Goal: Complete application form: Complete application form

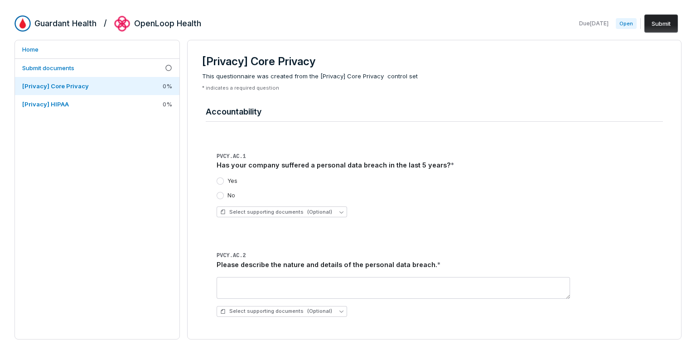
click at [226, 181] on div "Yes" at bounding box center [227, 181] width 21 height 7
click at [222, 179] on button "Yes" at bounding box center [220, 181] width 7 height 7
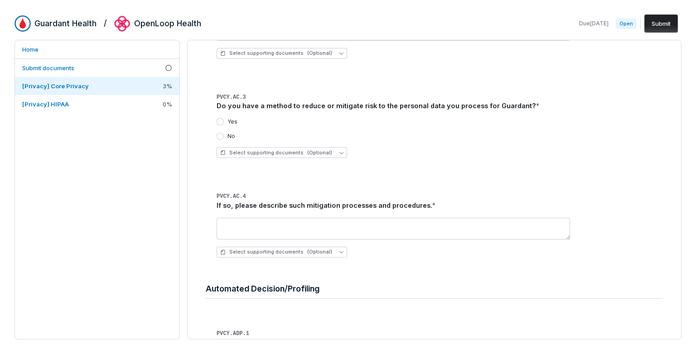
scroll to position [260, 0]
click at [224, 120] on div "Yes" at bounding box center [227, 119] width 21 height 7
click at [222, 121] on button "Yes" at bounding box center [220, 119] width 7 height 7
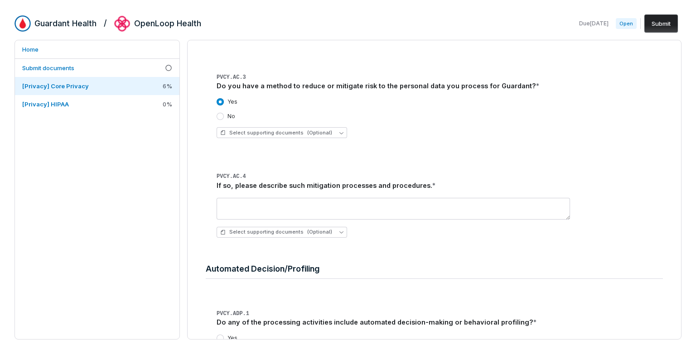
scroll to position [279, 0]
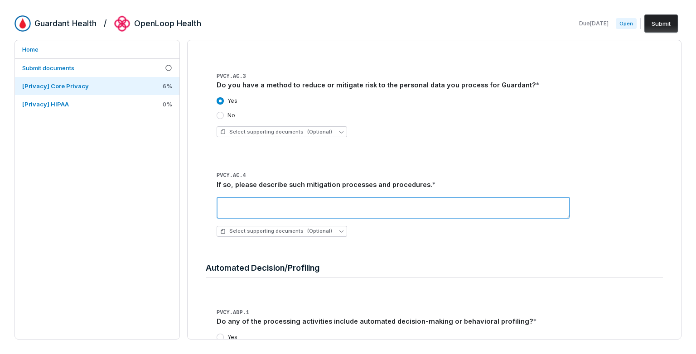
click at [458, 203] on textarea at bounding box center [393, 208] width 353 height 22
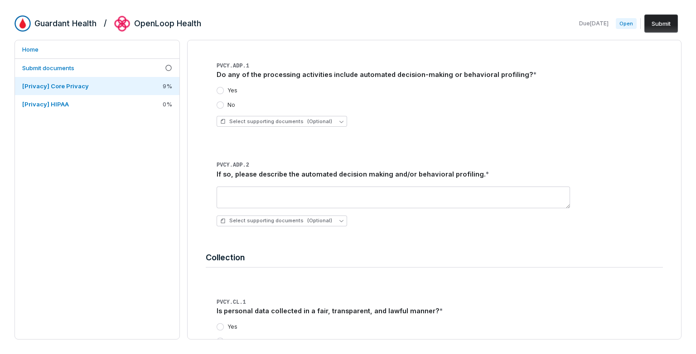
scroll to position [527, 0]
type textarea "**********"
click at [222, 91] on button "Yes" at bounding box center [220, 90] width 7 height 7
click at [219, 104] on button "No" at bounding box center [220, 104] width 7 height 7
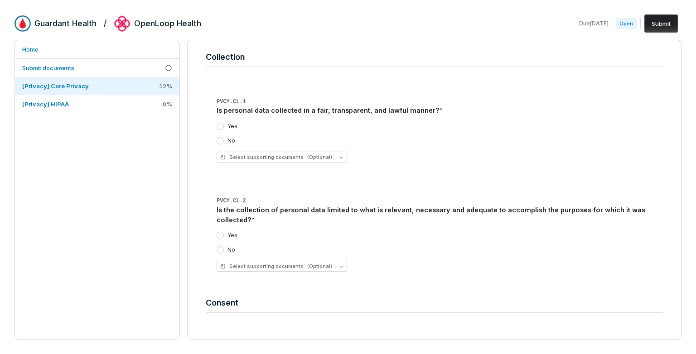
scroll to position [730, 0]
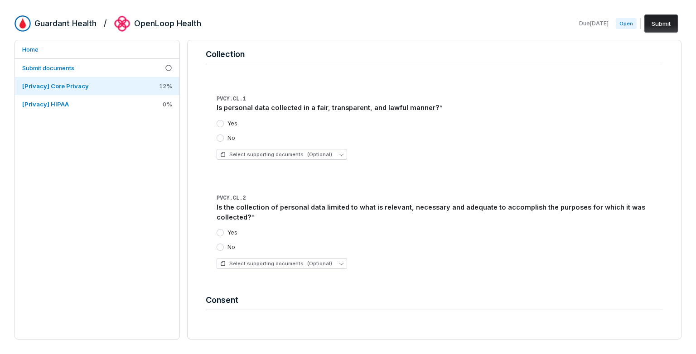
click at [219, 122] on button "Yes" at bounding box center [220, 123] width 7 height 7
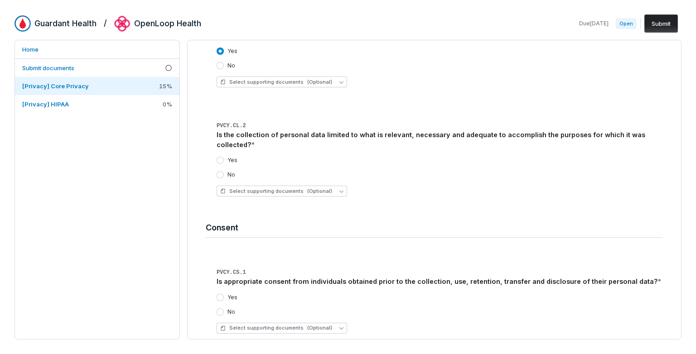
scroll to position [832, 0]
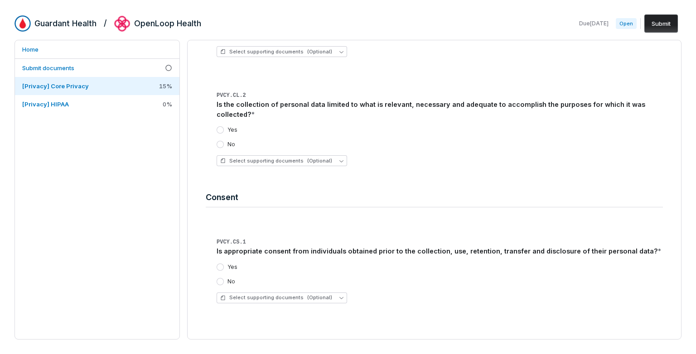
click at [220, 129] on button "Yes" at bounding box center [220, 129] width 7 height 7
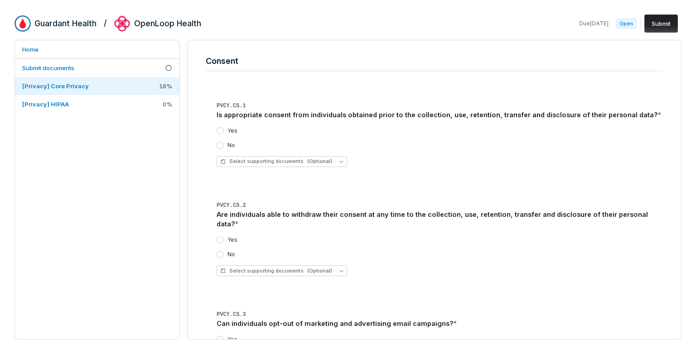
scroll to position [987, 0]
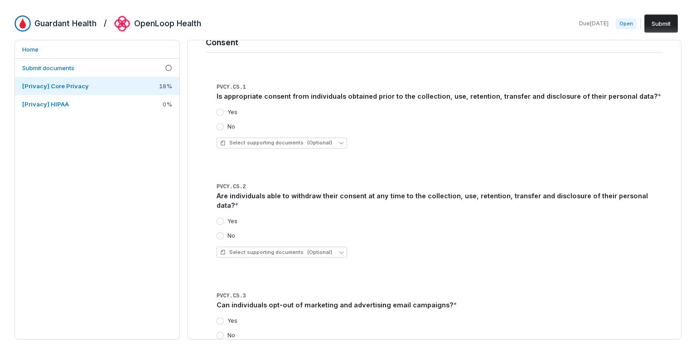
click at [222, 113] on button "Yes" at bounding box center [220, 112] width 7 height 7
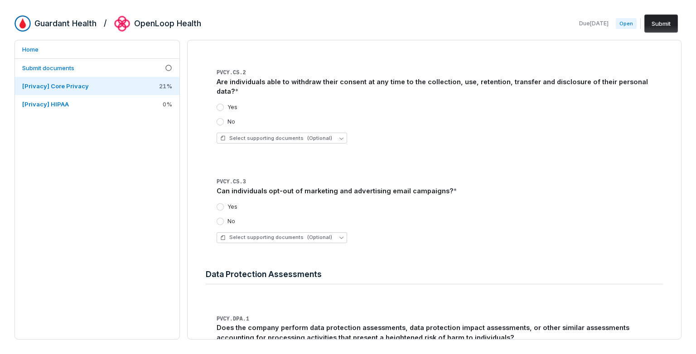
scroll to position [1113, 0]
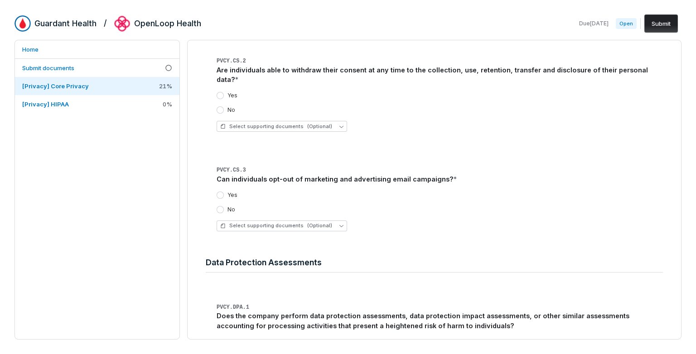
click at [221, 92] on button "Yes" at bounding box center [220, 95] width 7 height 7
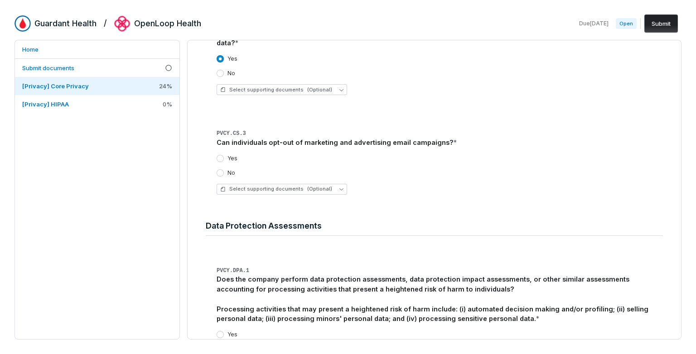
scroll to position [1168, 0]
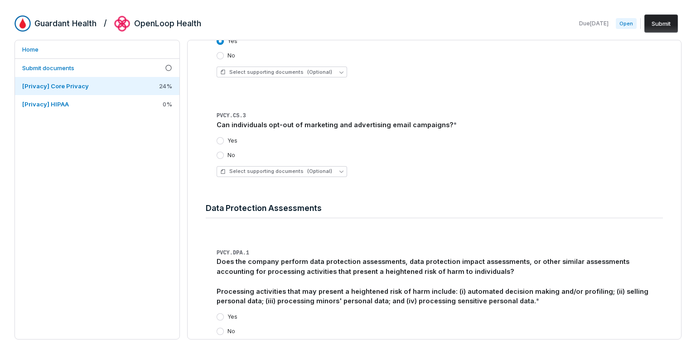
click at [220, 137] on button "Yes" at bounding box center [220, 140] width 7 height 7
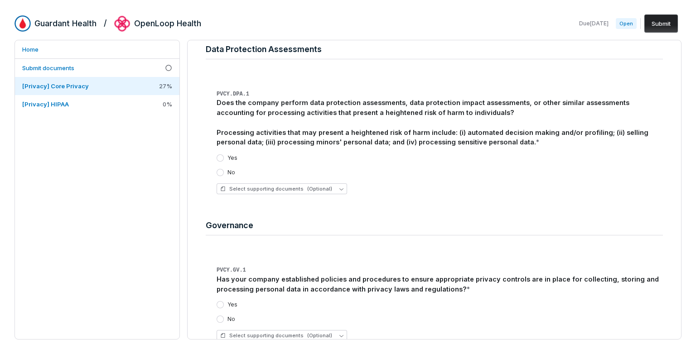
scroll to position [1331, 0]
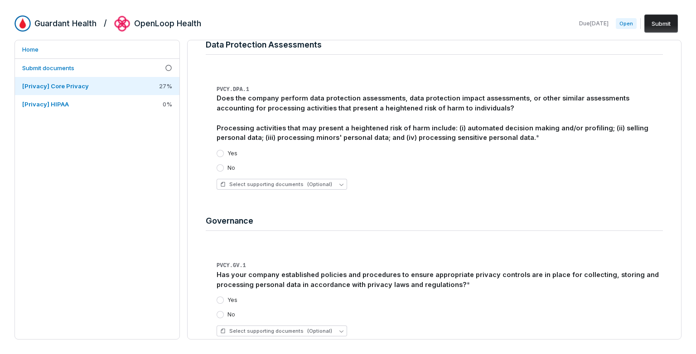
click at [219, 150] on button "Yes" at bounding box center [220, 153] width 7 height 7
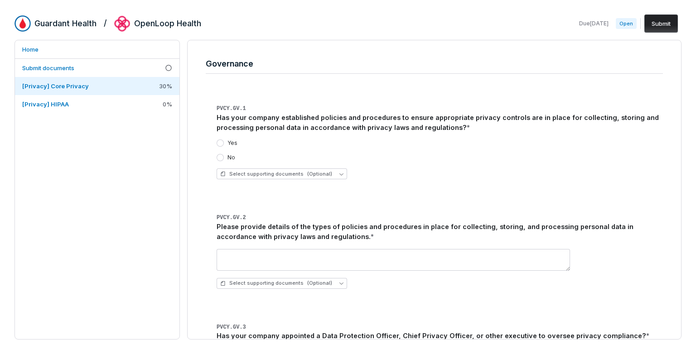
scroll to position [1490, 0]
click at [223, 138] on button "Yes" at bounding box center [220, 141] width 7 height 7
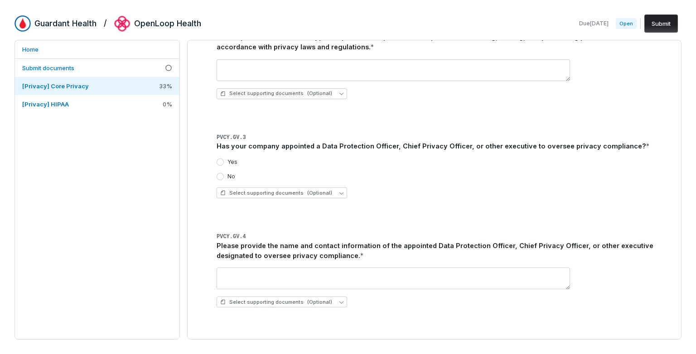
scroll to position [1679, 0]
click at [221, 158] on button "Yes" at bounding box center [220, 161] width 7 height 7
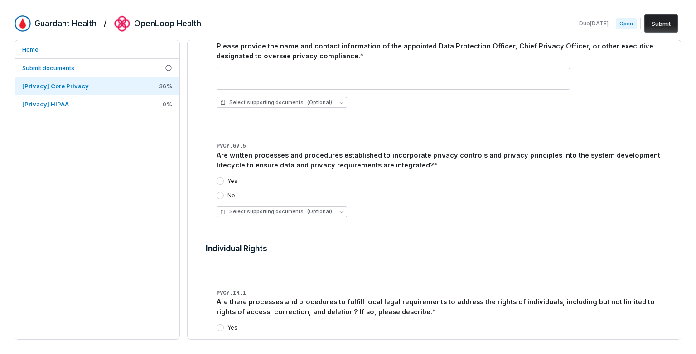
scroll to position [1896, 0]
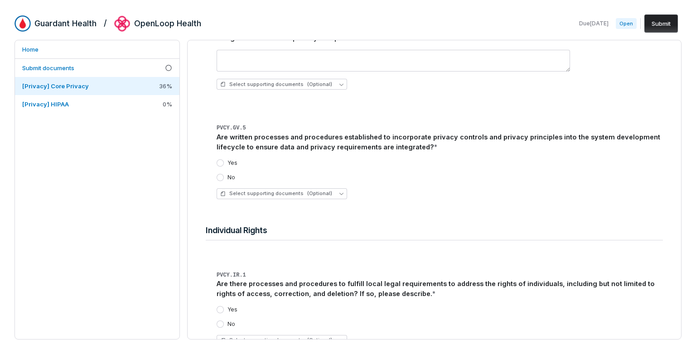
click at [217, 159] on button "Yes" at bounding box center [220, 162] width 7 height 7
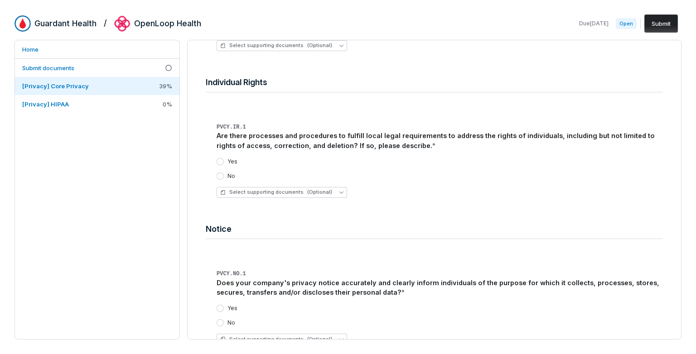
scroll to position [2048, 0]
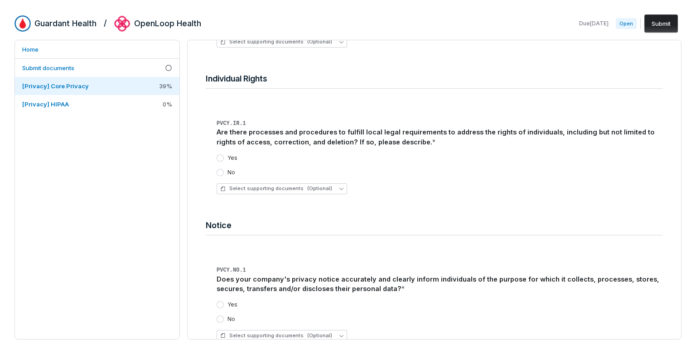
click at [214, 145] on div "PVCY.IR.1 Are there processes and procedures to fulfill local legal requirement…" at bounding box center [434, 154] width 457 height 95
click at [218, 155] on button "Yes" at bounding box center [220, 158] width 7 height 7
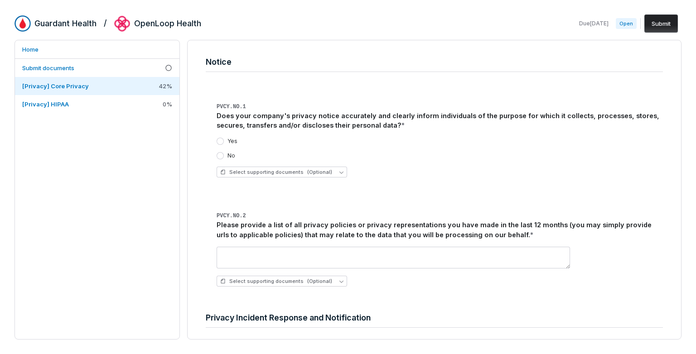
scroll to position [2213, 0]
click at [223, 137] on button "Yes" at bounding box center [220, 140] width 7 height 7
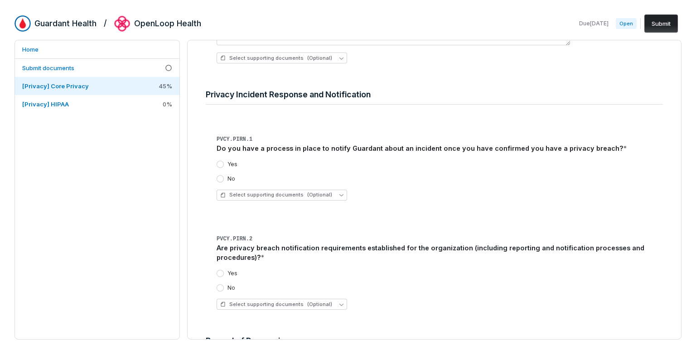
scroll to position [2450, 0]
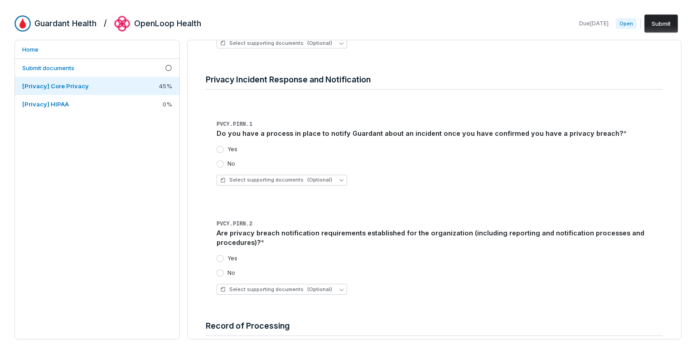
click at [224, 146] on div "Yes" at bounding box center [227, 149] width 21 height 7
click at [221, 146] on button "Yes" at bounding box center [220, 149] width 7 height 7
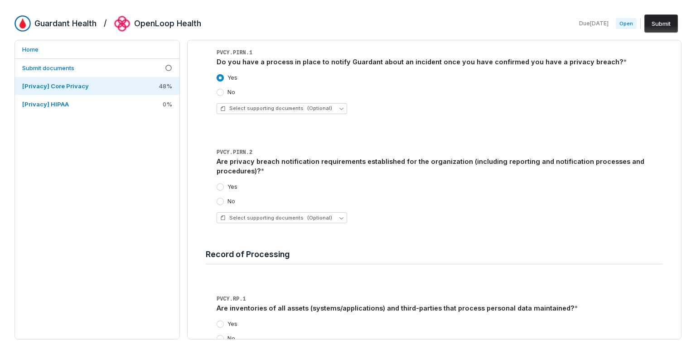
scroll to position [2537, 0]
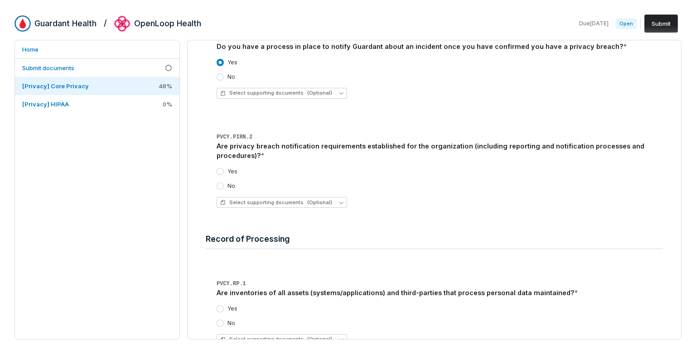
click at [219, 168] on button "Yes" at bounding box center [220, 171] width 7 height 7
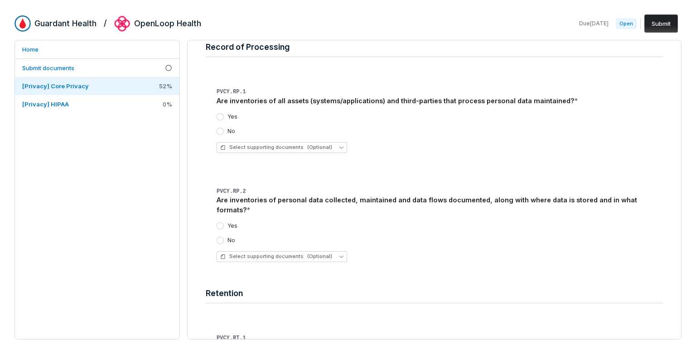
scroll to position [2745, 0]
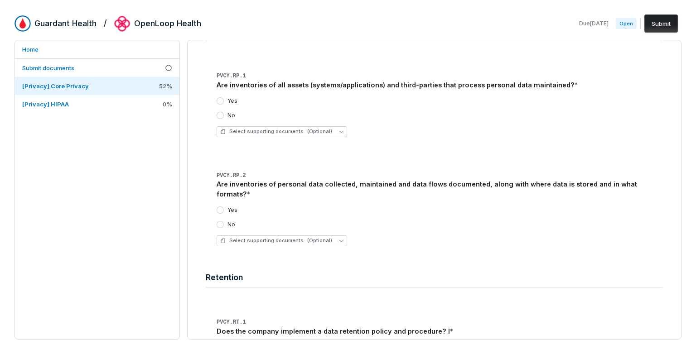
click at [222, 112] on button "No" at bounding box center [220, 115] width 7 height 7
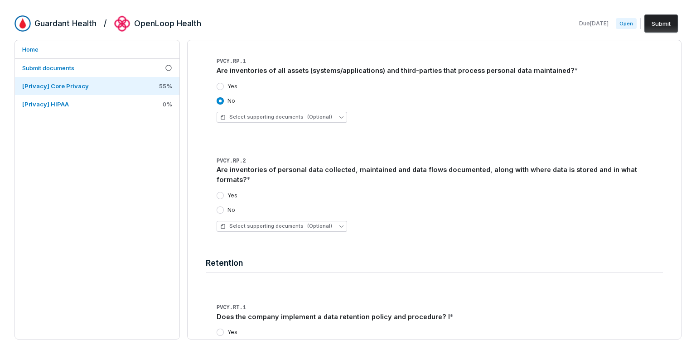
scroll to position [2762, 0]
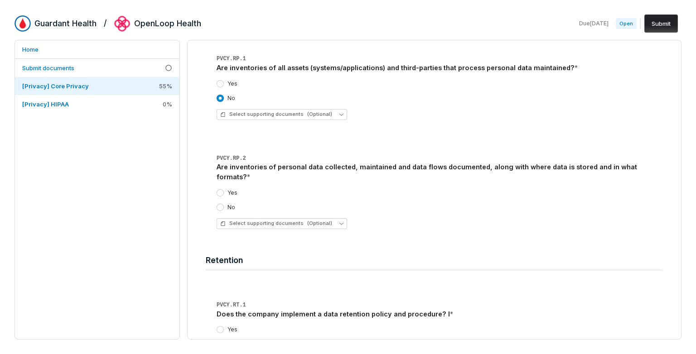
click at [221, 189] on button "Yes" at bounding box center [220, 192] width 7 height 7
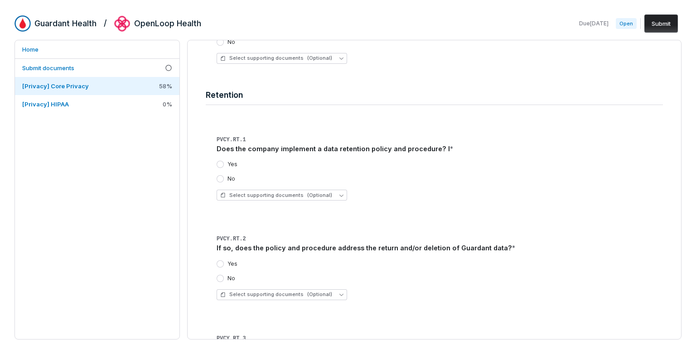
scroll to position [2930, 0]
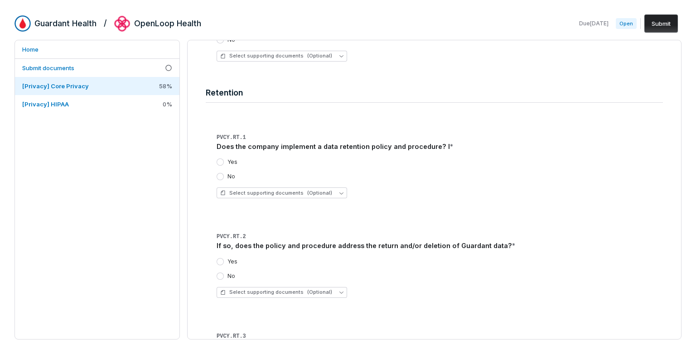
click at [228, 159] on label "Yes" at bounding box center [232, 162] width 10 height 7
click at [224, 159] on button "Yes" at bounding box center [220, 162] width 7 height 7
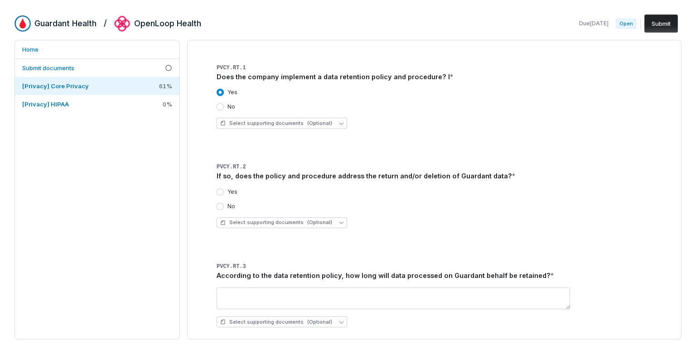
scroll to position [3010, 0]
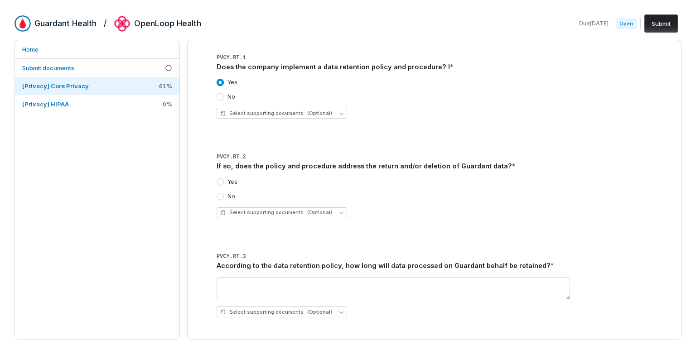
click at [221, 179] on button "Yes" at bounding box center [220, 182] width 7 height 7
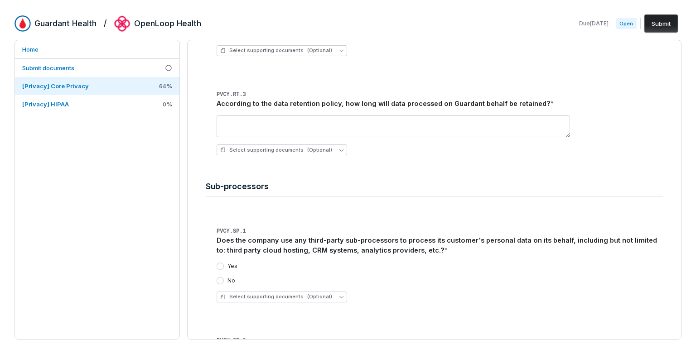
scroll to position [3175, 0]
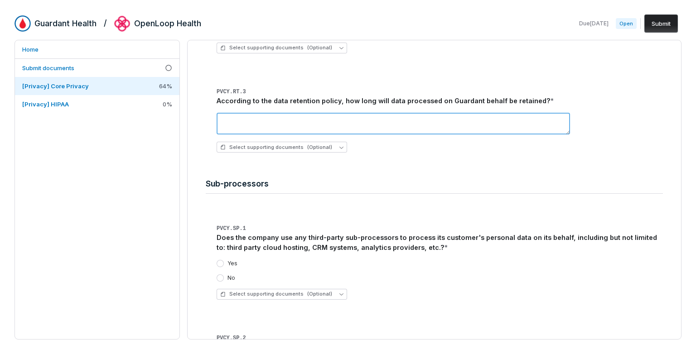
click at [284, 113] on textarea at bounding box center [393, 124] width 353 height 22
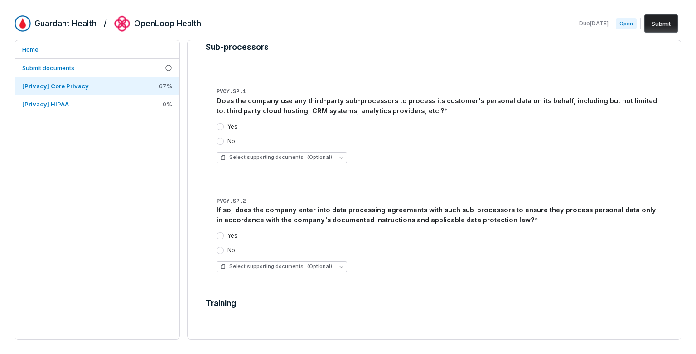
scroll to position [3324, 0]
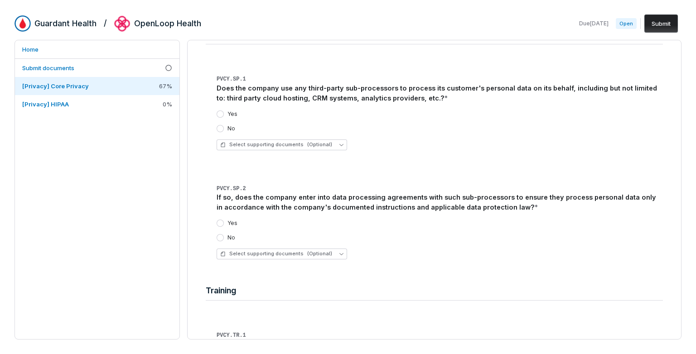
type textarea "**********"
click at [222, 111] on button "Yes" at bounding box center [220, 114] width 7 height 7
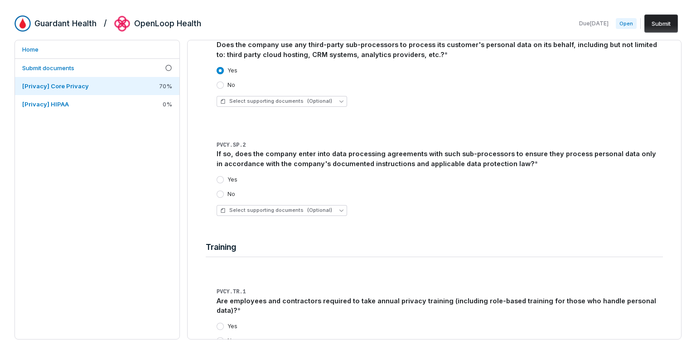
scroll to position [3389, 0]
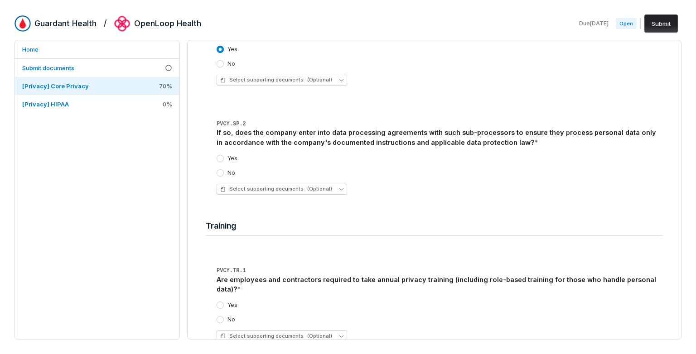
click at [226, 155] on div "Yes" at bounding box center [227, 158] width 21 height 7
click at [218, 155] on button "Yes" at bounding box center [220, 158] width 7 height 7
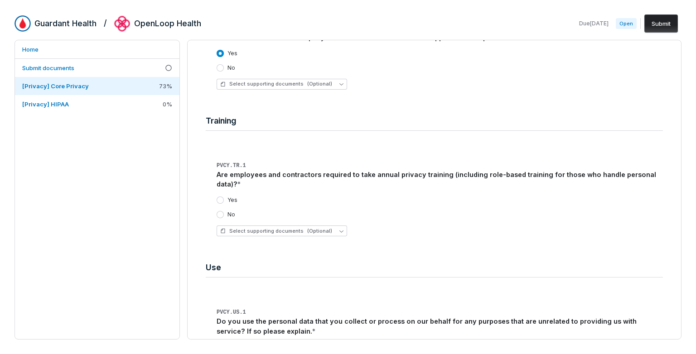
scroll to position [3494, 0]
click at [237, 196] on div "Yes" at bounding box center [440, 199] width 446 height 7
click at [222, 196] on button "Yes" at bounding box center [220, 199] width 7 height 7
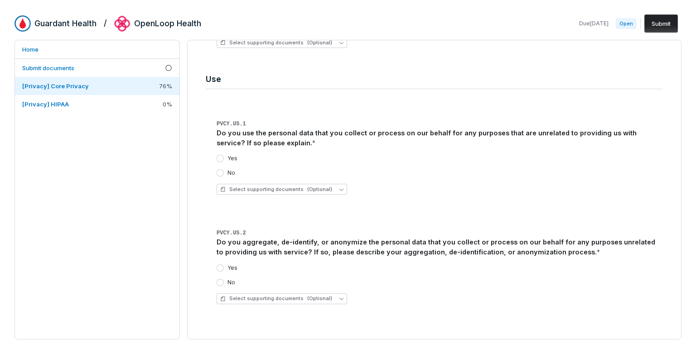
scroll to position [3684, 0]
click at [219, 168] on button "No" at bounding box center [220, 171] width 7 height 7
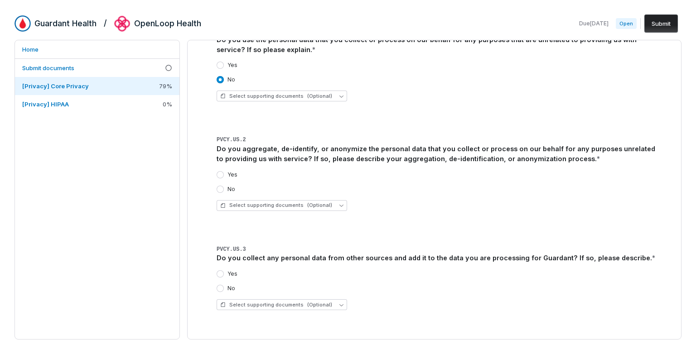
scroll to position [3793, 0]
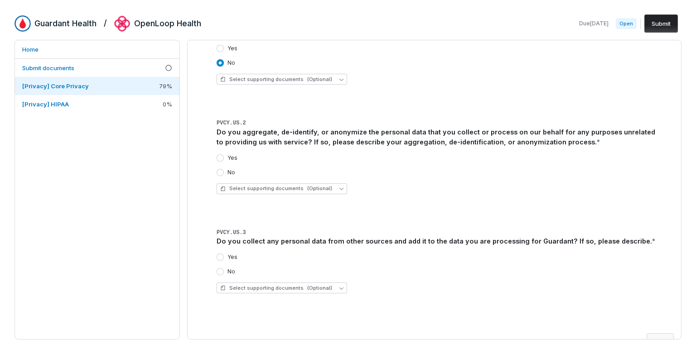
click at [222, 155] on button "Yes" at bounding box center [220, 158] width 7 height 7
click at [219, 254] on button "Yes" at bounding box center [220, 257] width 7 height 7
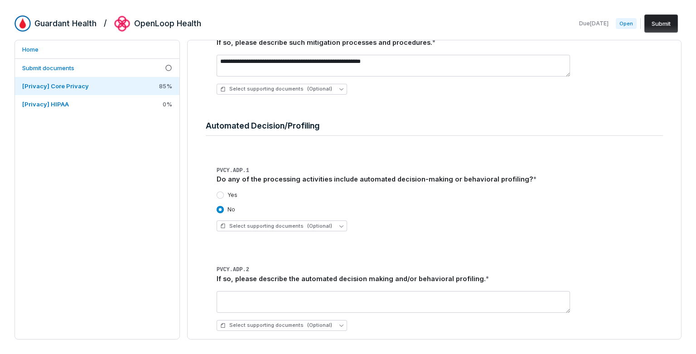
scroll to position [0, 0]
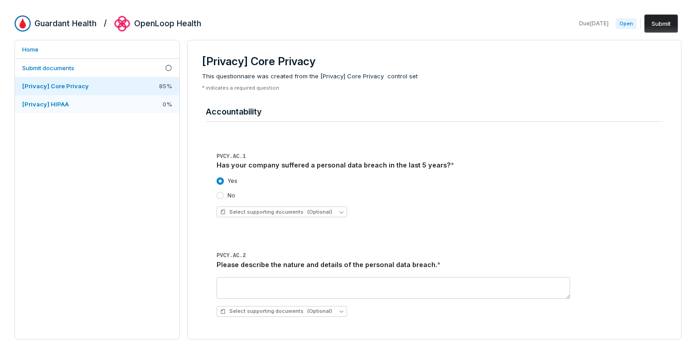
click at [118, 106] on link "[Privacy] HIPAA 0 %" at bounding box center [97, 104] width 164 height 18
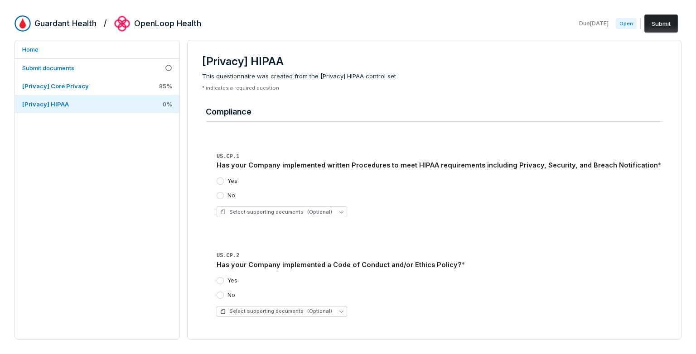
click at [223, 178] on button "Yes" at bounding box center [220, 181] width 7 height 7
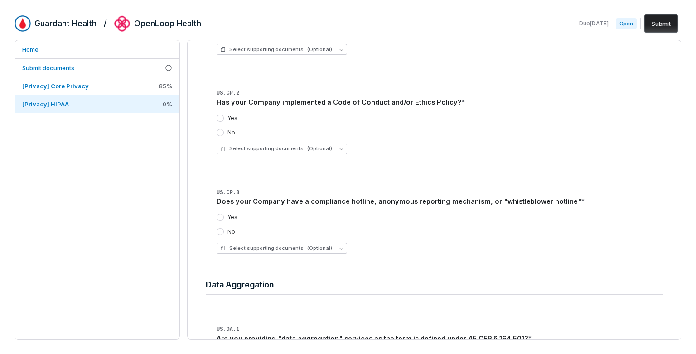
scroll to position [169, 0]
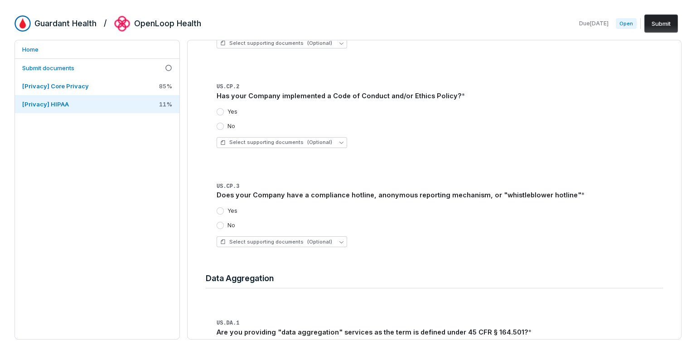
click at [227, 114] on label "Yes" at bounding box center [232, 111] width 10 height 7
click at [224, 114] on button "Yes" at bounding box center [220, 111] width 7 height 7
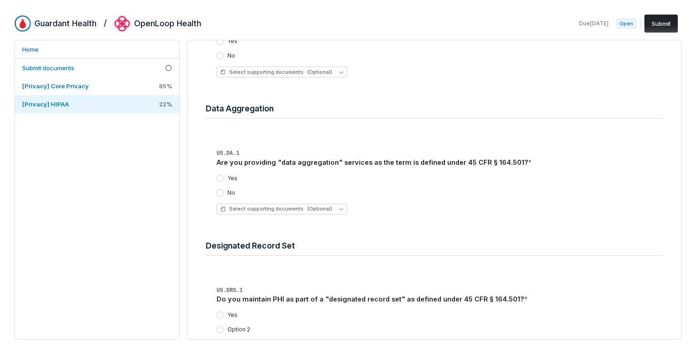
scroll to position [353, 0]
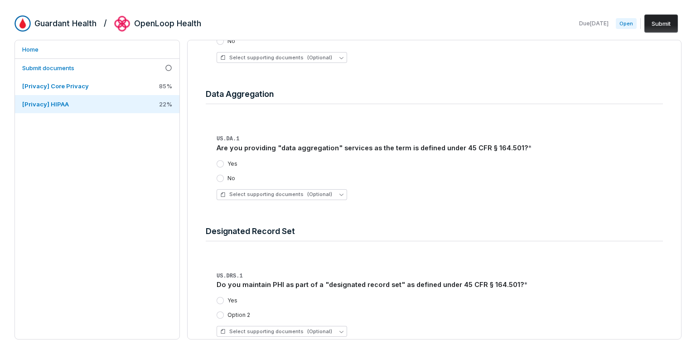
click at [225, 179] on div "No" at bounding box center [226, 178] width 19 height 7
click at [227, 178] on div "No" at bounding box center [226, 178] width 19 height 7
click at [220, 178] on button "No" at bounding box center [220, 178] width 7 height 7
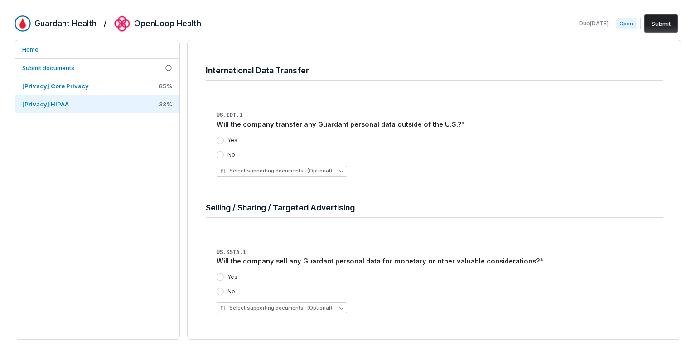
scroll to position [656, 0]
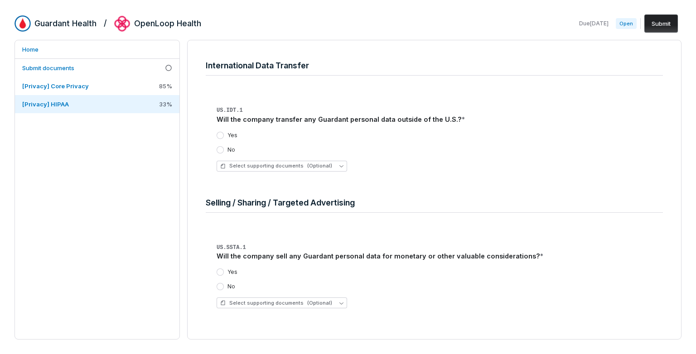
click at [222, 135] on button "Yes" at bounding box center [220, 135] width 7 height 7
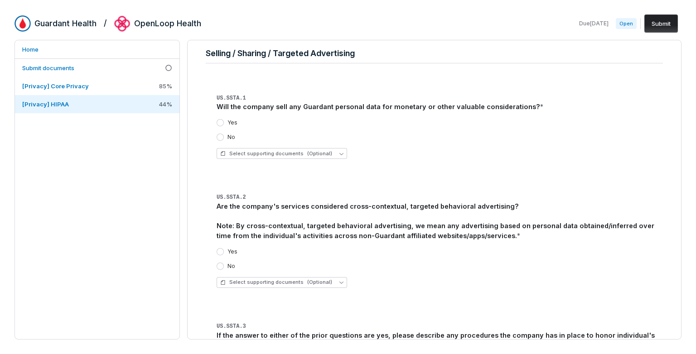
scroll to position [809, 0]
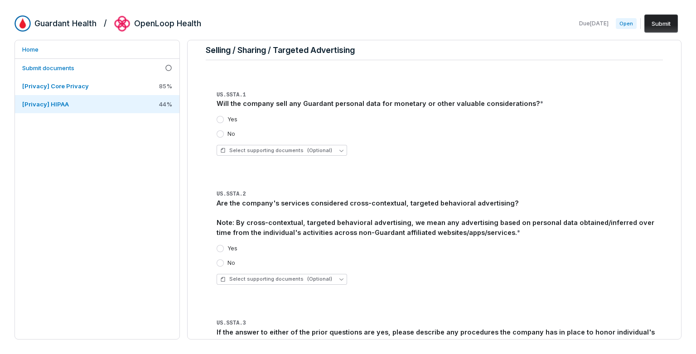
click at [224, 134] on div "No" at bounding box center [226, 133] width 19 height 7
click at [221, 133] on button "No" at bounding box center [220, 133] width 7 height 7
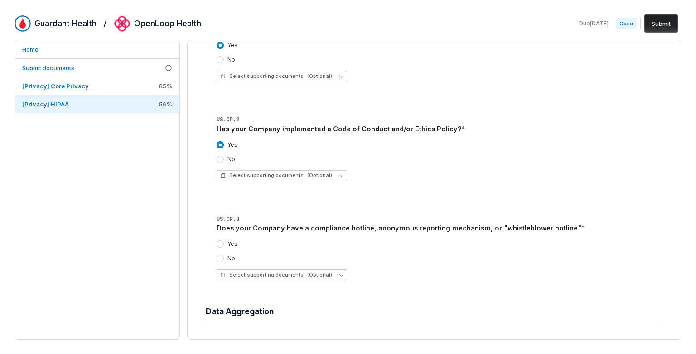
scroll to position [0, 0]
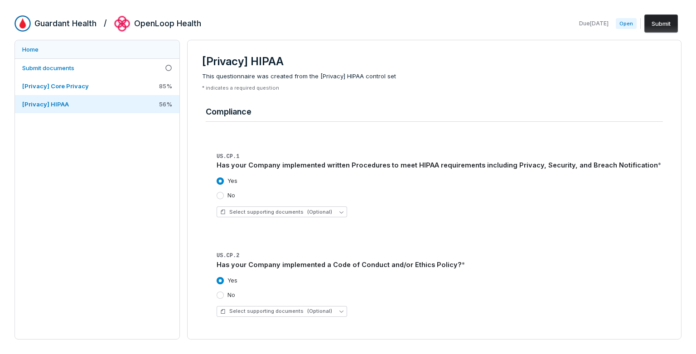
click at [80, 54] on link "Home" at bounding box center [97, 49] width 164 height 18
